Goal: Find contact information: Find contact information

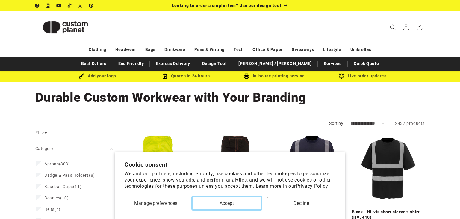
click at [238, 207] on button "Accept" at bounding box center [227, 203] width 68 height 12
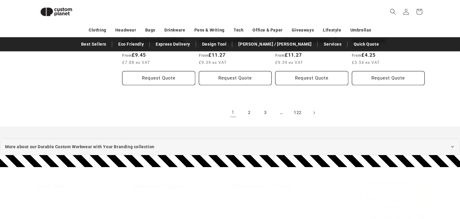
scroll to position [863, 0]
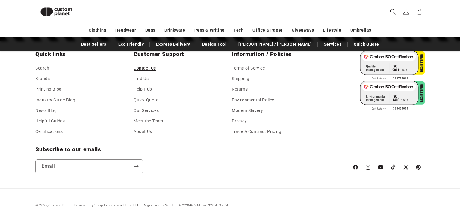
click at [150, 69] on link "Contact Us" at bounding box center [145, 68] width 22 height 9
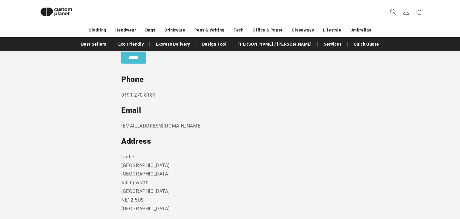
scroll to position [280, 0]
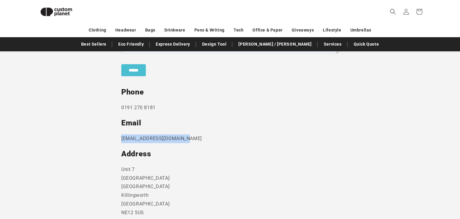
drag, startPoint x: 184, startPoint y: 138, endPoint x: 120, endPoint y: 139, distance: 64.2
click at [120, 139] on section "Send us a message and someone will get back to you within 24 hours. Phone 0191 …" at bounding box center [230, 92] width 460 height 327
copy p "sales@customplanet.co.uk"
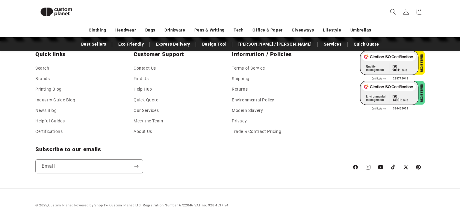
scroll to position [863, 0]
click at [138, 71] on link "Contact Us" at bounding box center [145, 68] width 22 height 9
